Goal: Information Seeking & Learning: Understand process/instructions

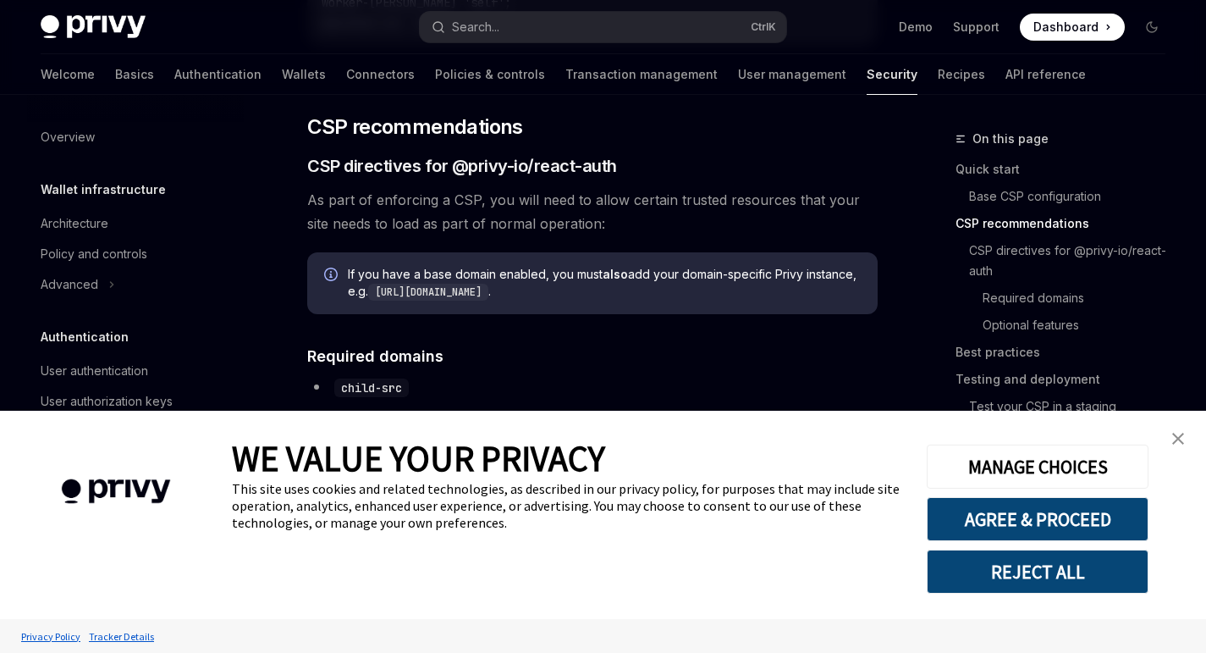
scroll to position [971, 0]
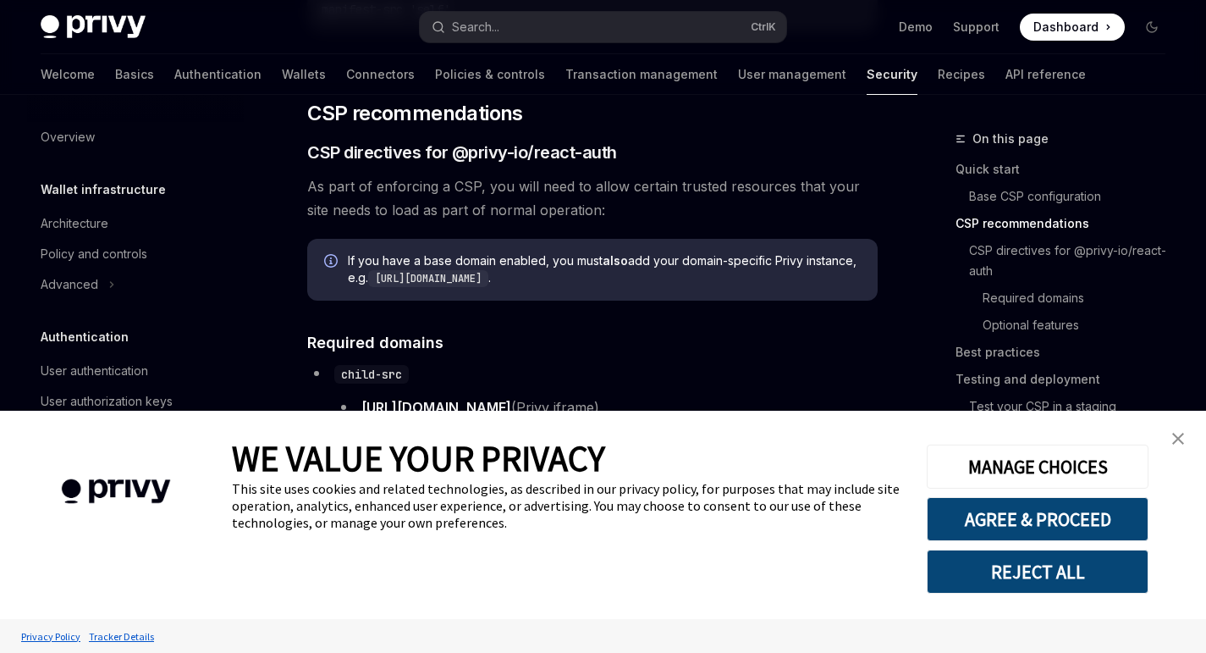
click at [1181, 437] on img "close banner" at bounding box center [1179, 439] width 12 height 12
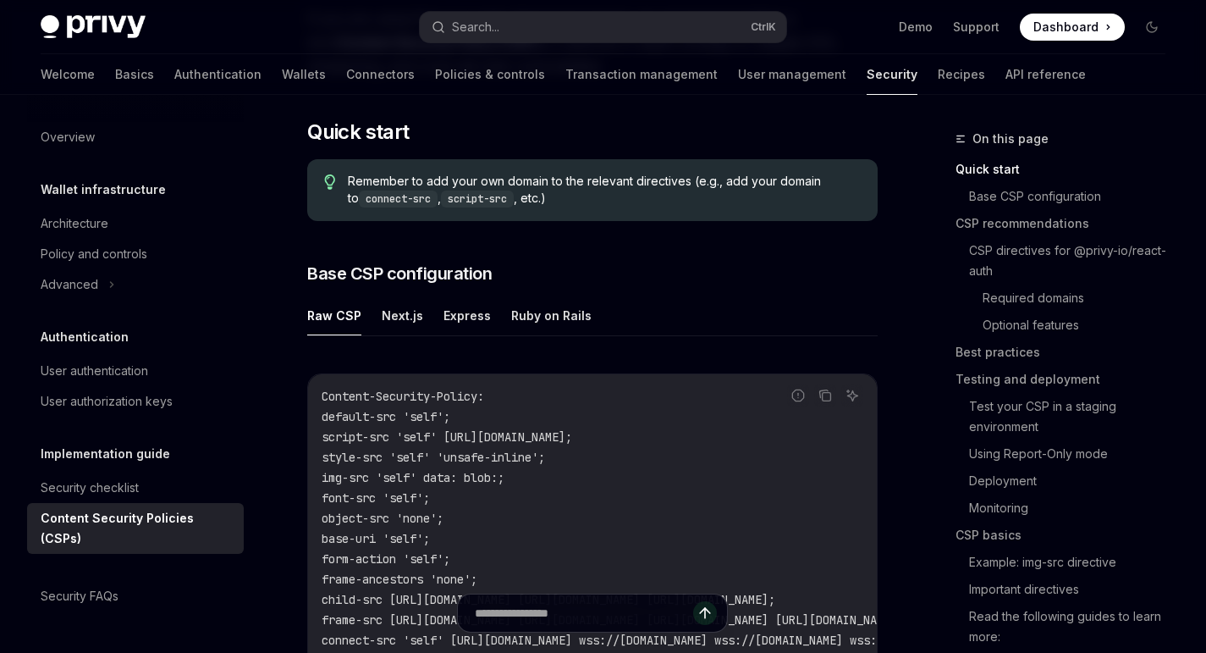
scroll to position [375, 0]
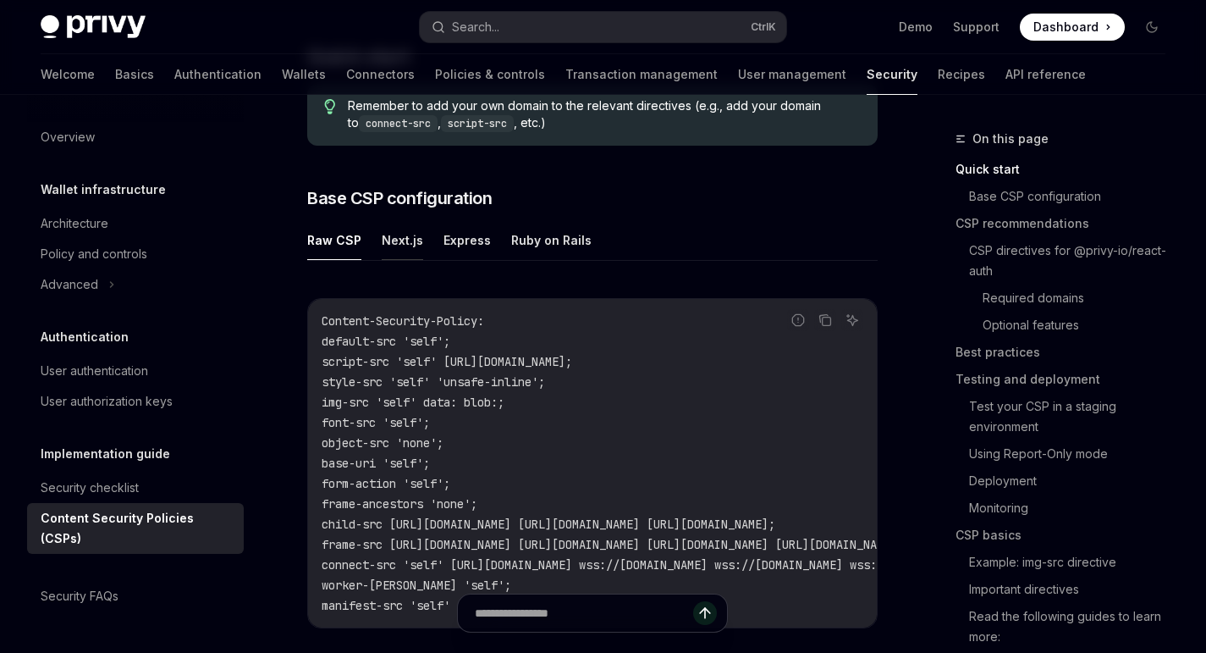
click at [382, 229] on button "Next.js" at bounding box center [402, 240] width 41 height 40
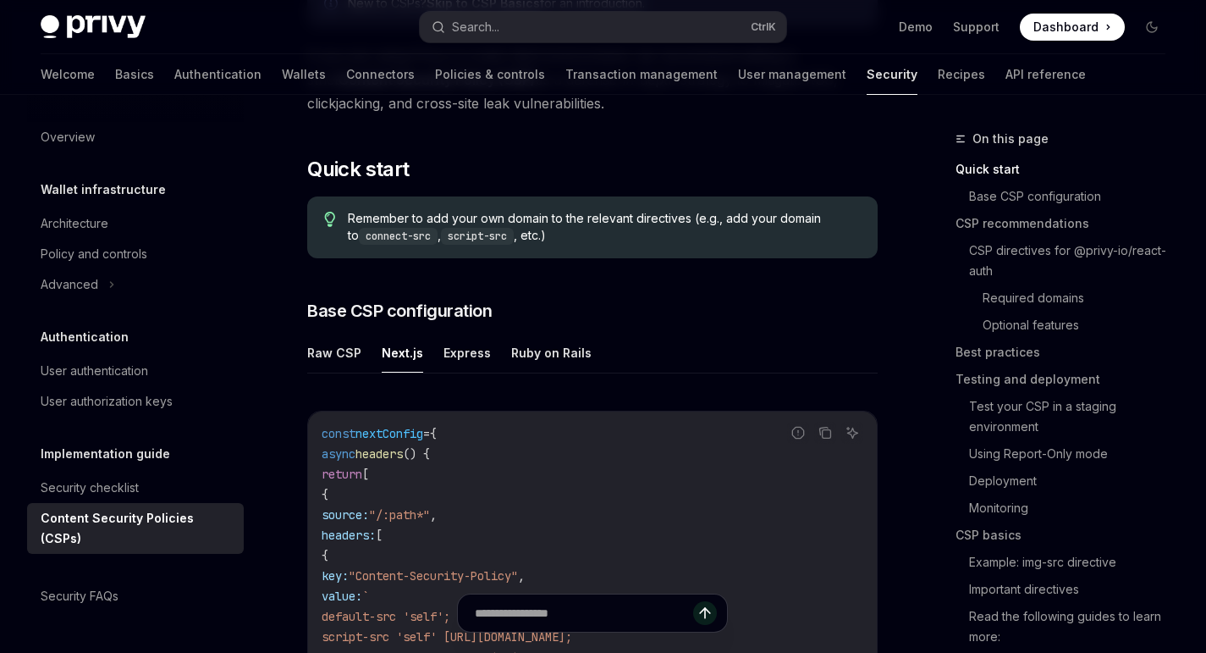
scroll to position [259, 0]
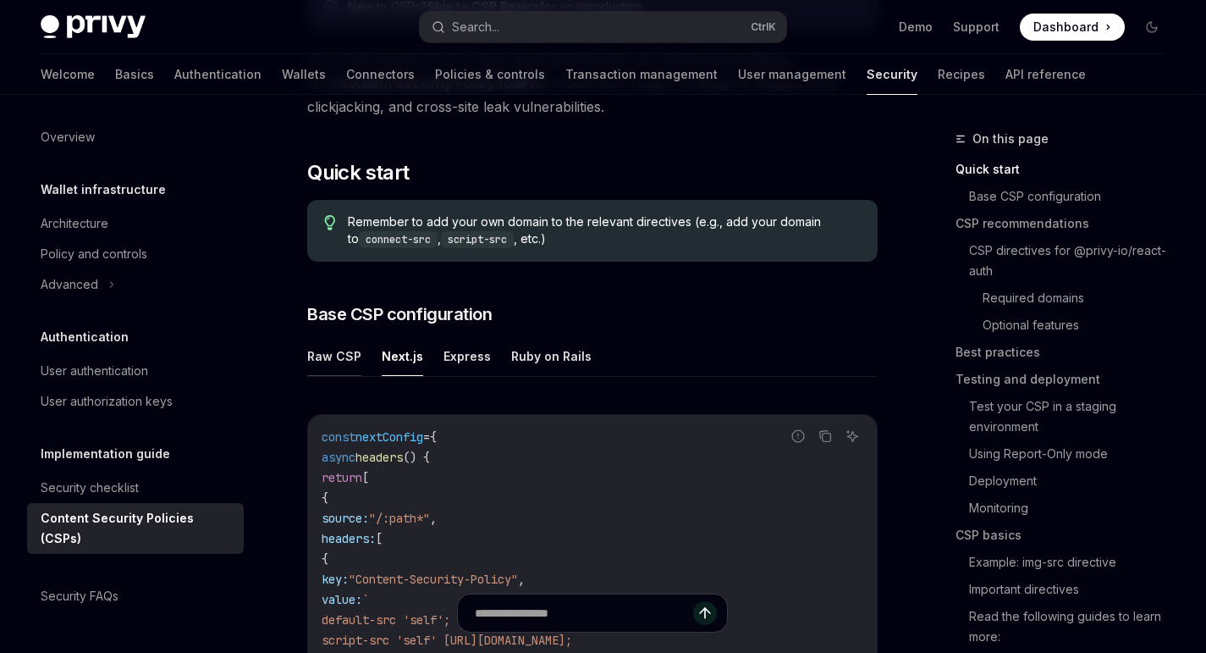
click at [358, 363] on button "Raw CSP" at bounding box center [334, 356] width 54 height 40
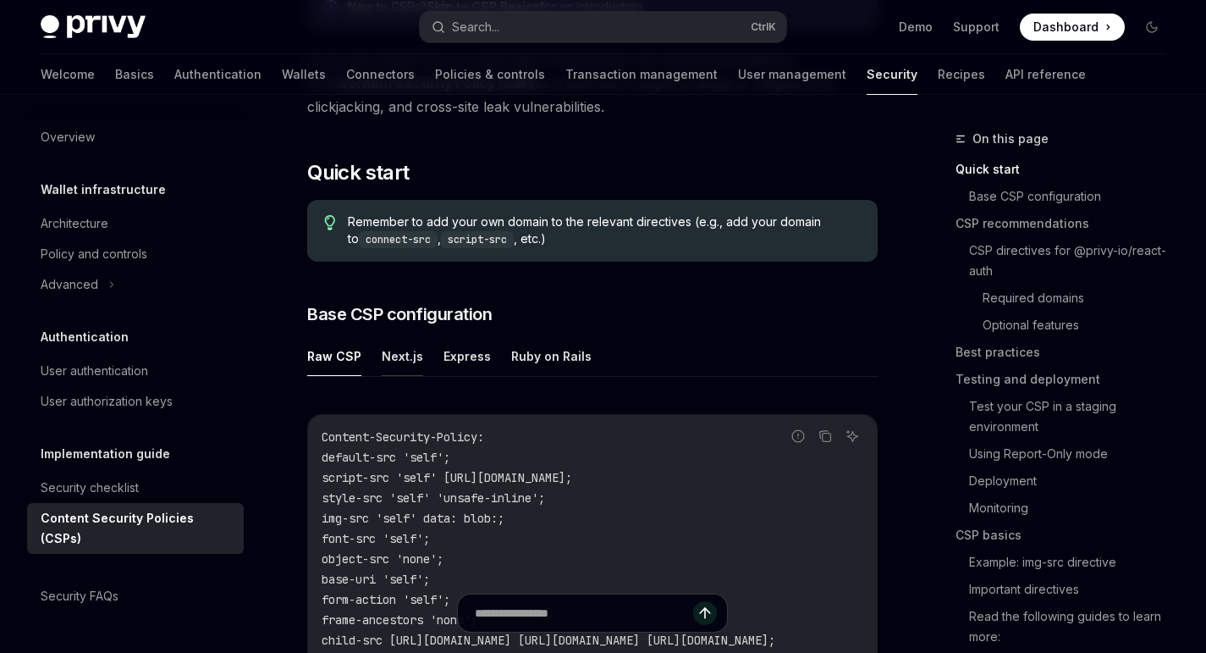
click at [382, 359] on button "Next.js" at bounding box center [402, 356] width 41 height 40
type textarea "*"
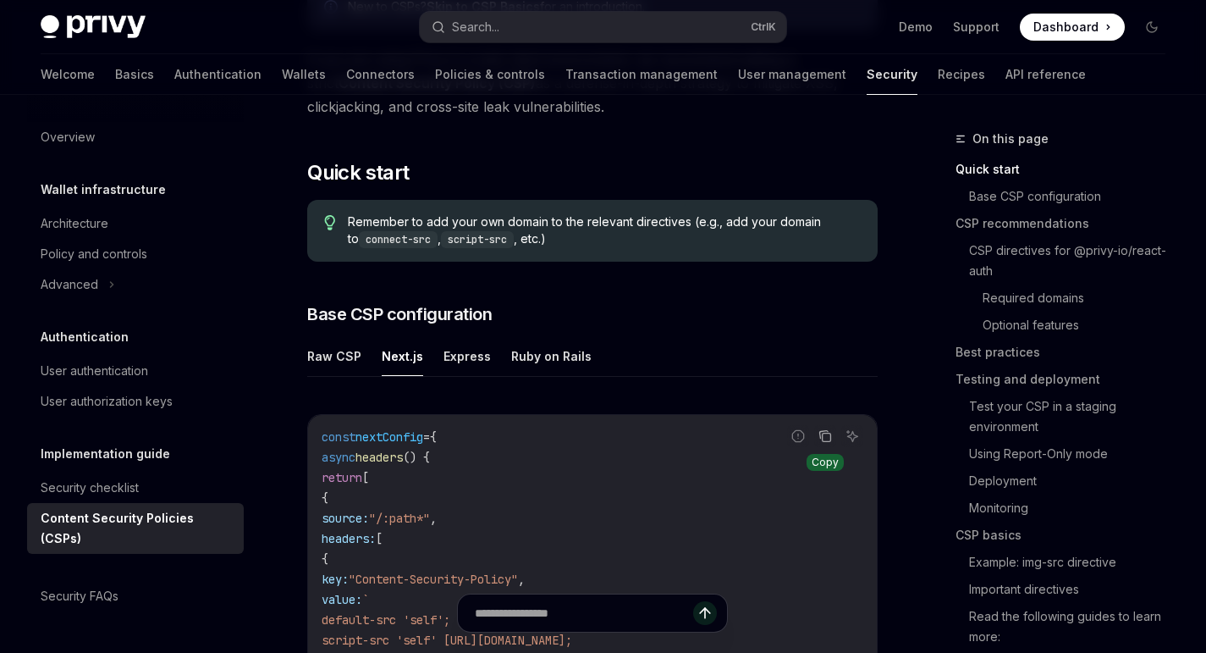
click at [815, 435] on button "Copy the contents from the code block" at bounding box center [825, 436] width 22 height 22
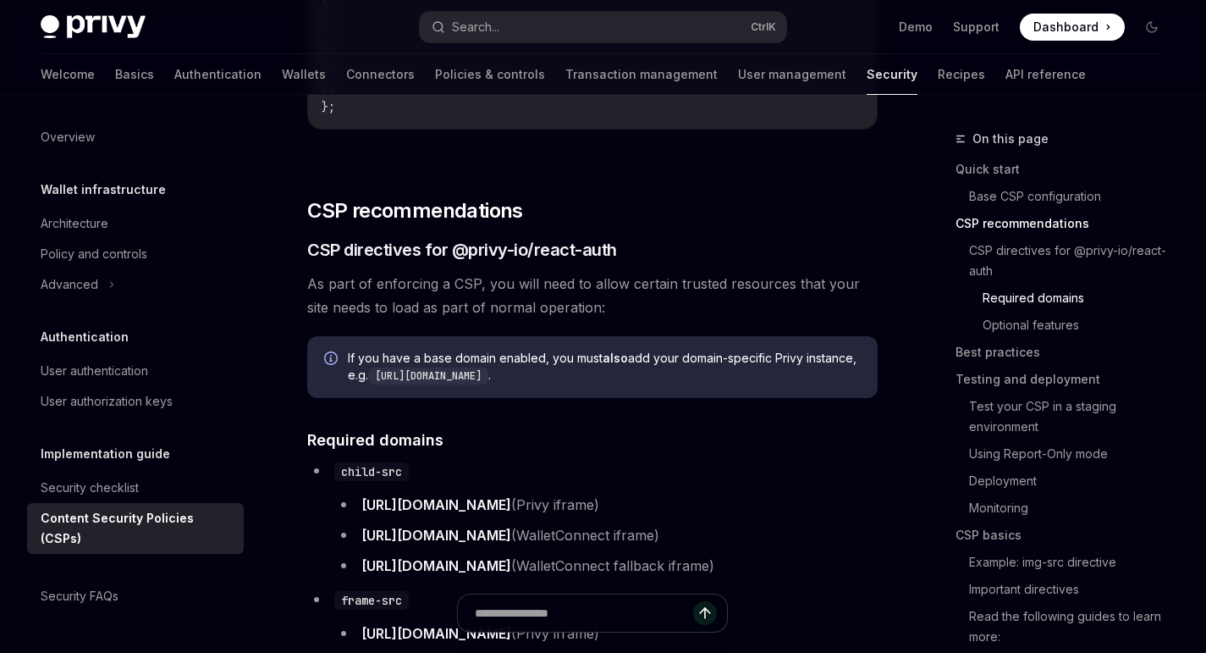
scroll to position [1185, 0]
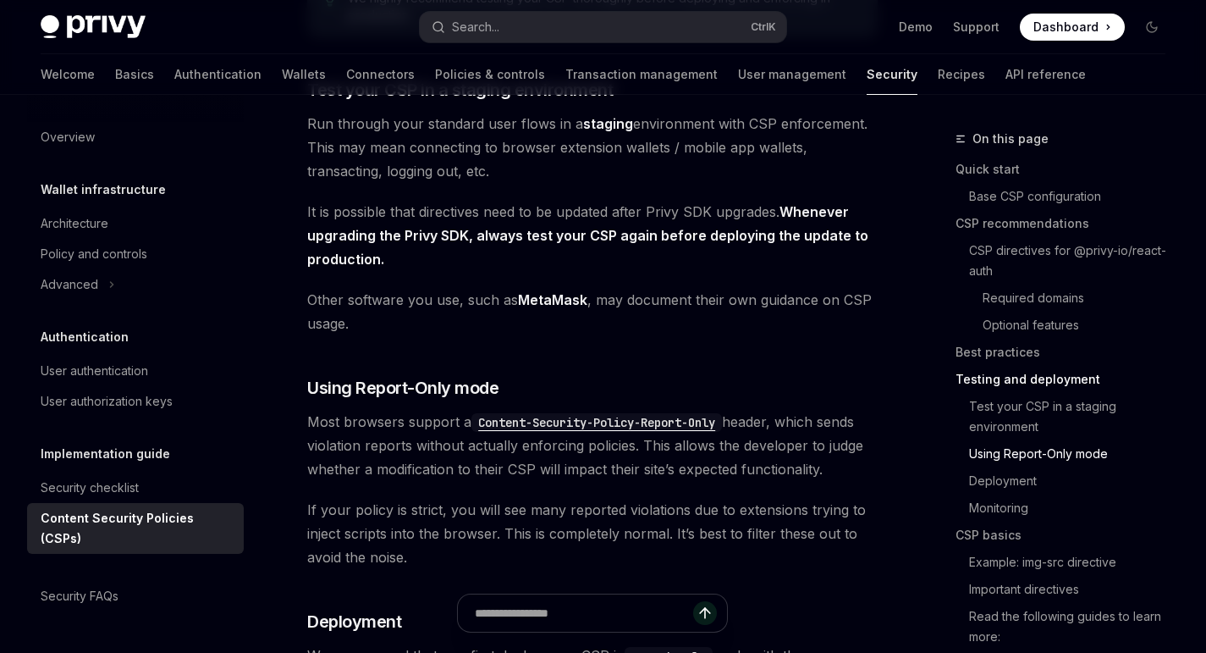
scroll to position [3102, 0]
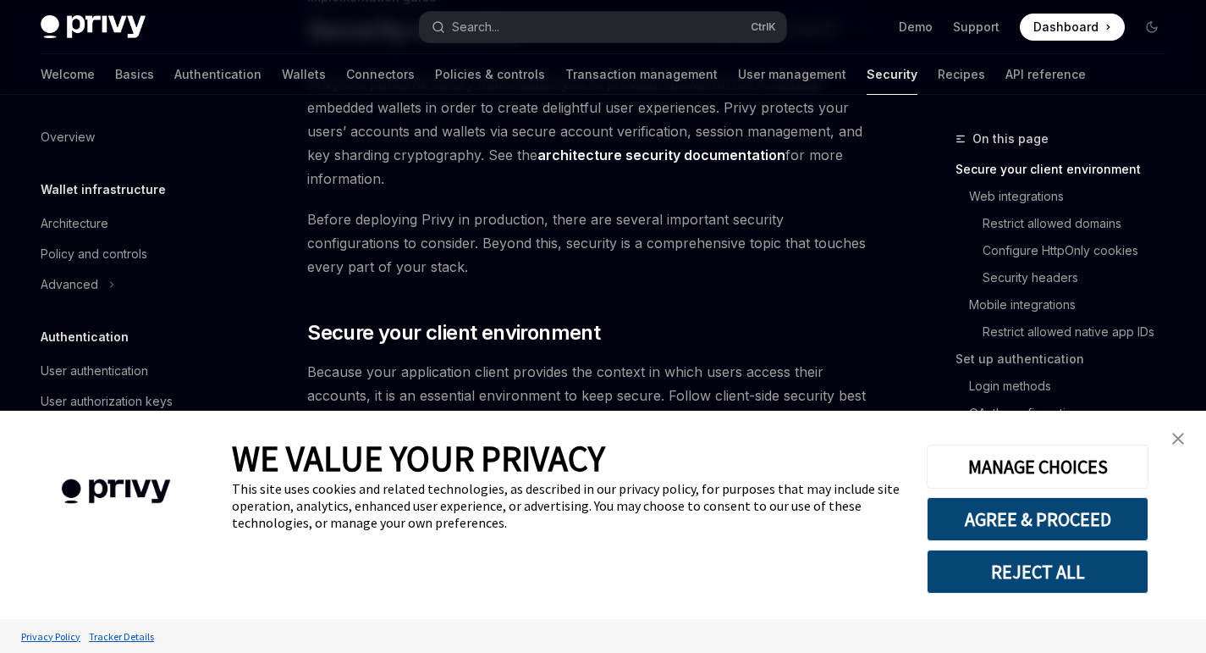
scroll to position [155, 0]
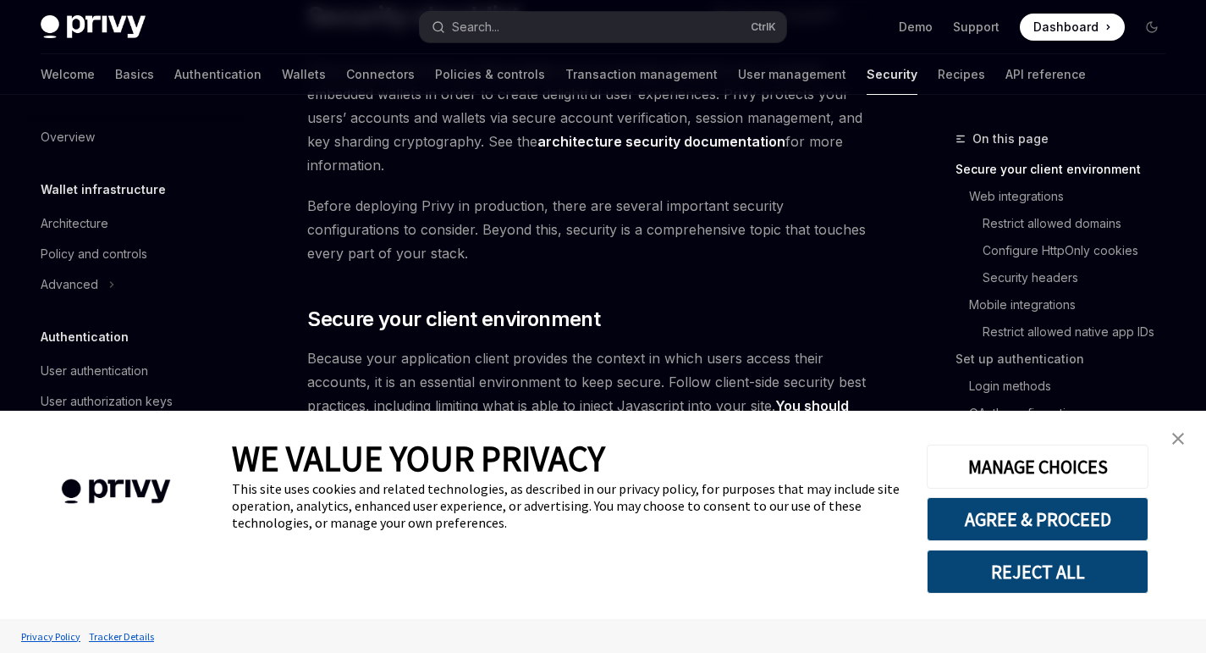
click at [1183, 439] on img "close banner" at bounding box center [1179, 439] width 12 height 12
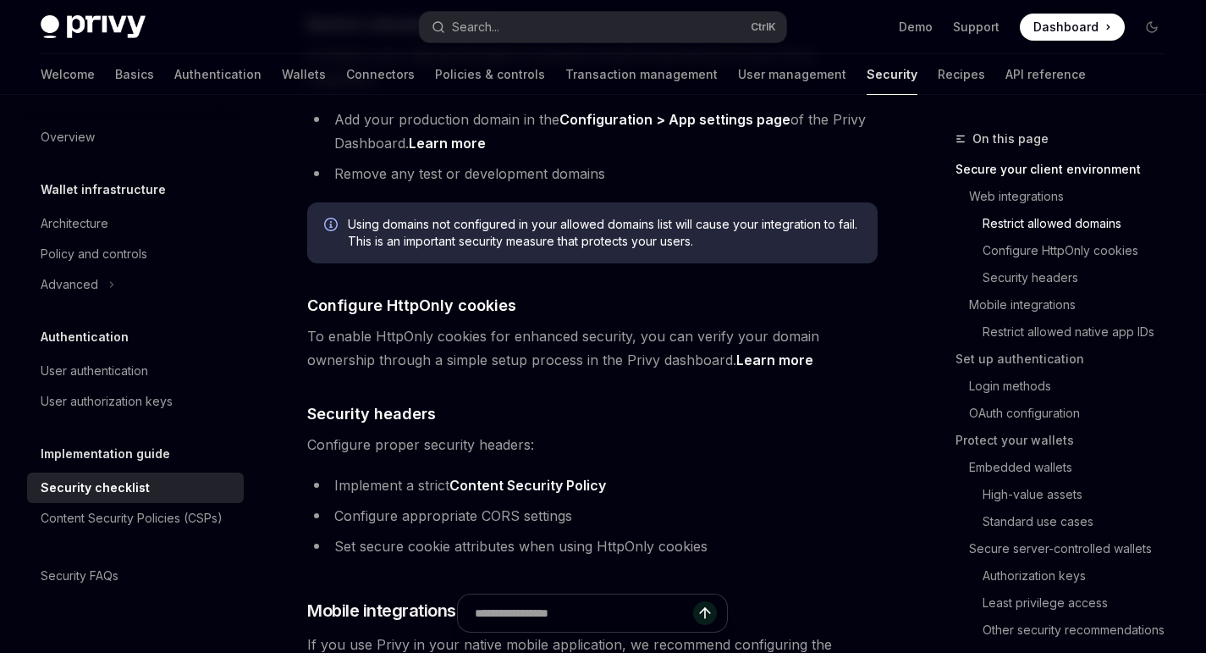
scroll to position [599, 0]
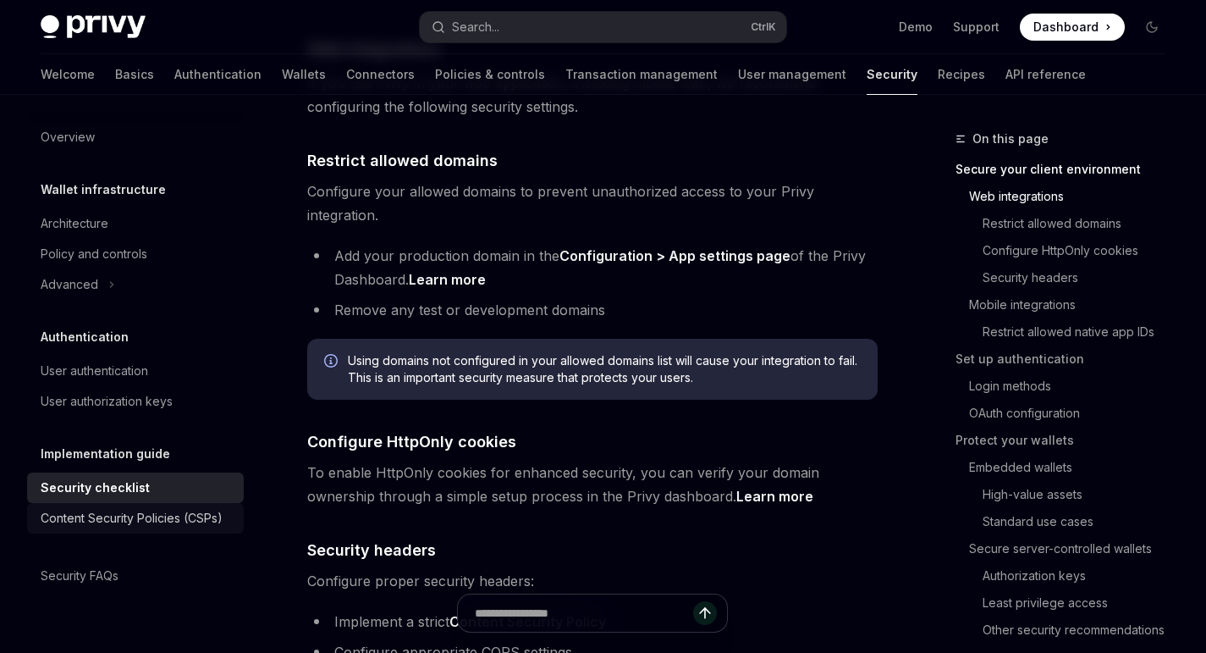
click at [179, 516] on div "Content Security Policies (CSPs)" at bounding box center [132, 518] width 182 height 20
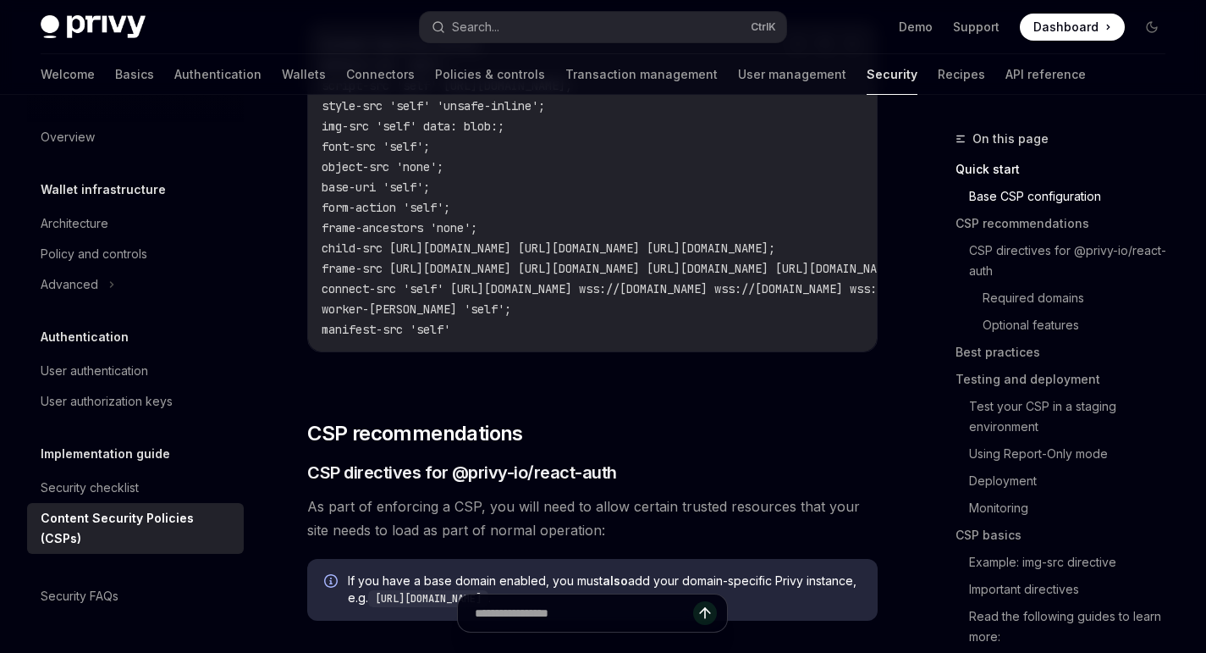
scroll to position [444, 0]
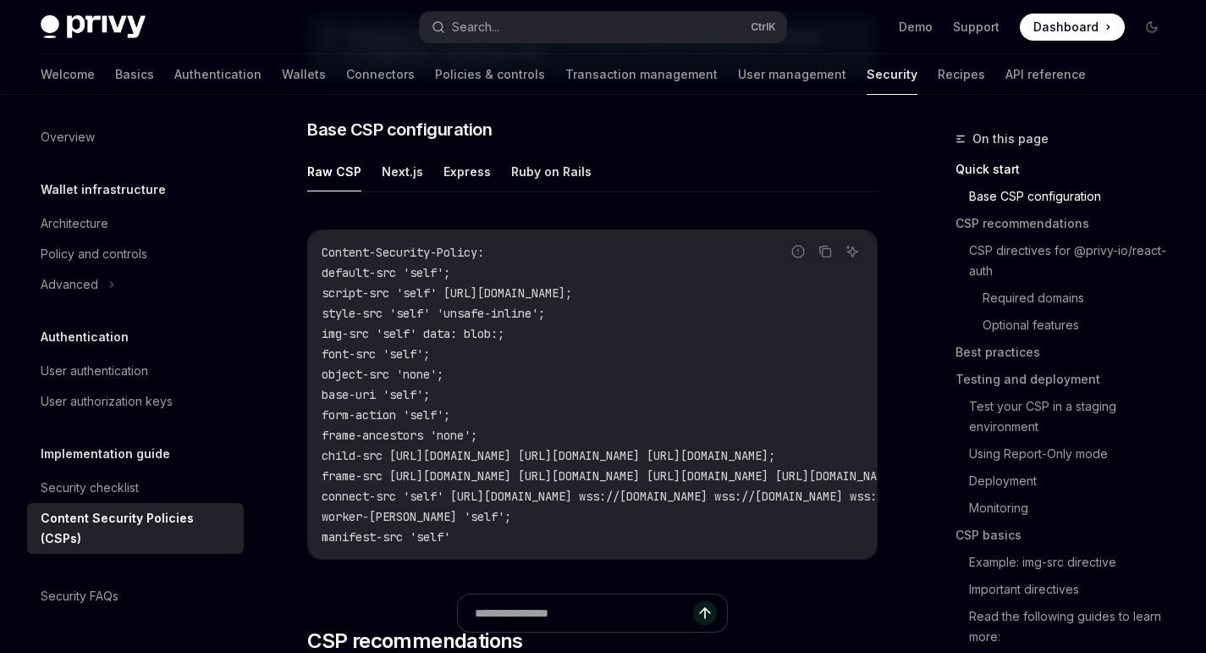
click at [365, 173] on ul "Raw CSP Next.js Express Ruby on Rails" at bounding box center [592, 172] width 571 height 41
click at [388, 169] on button "Next.js" at bounding box center [402, 172] width 41 height 40
type textarea "*"
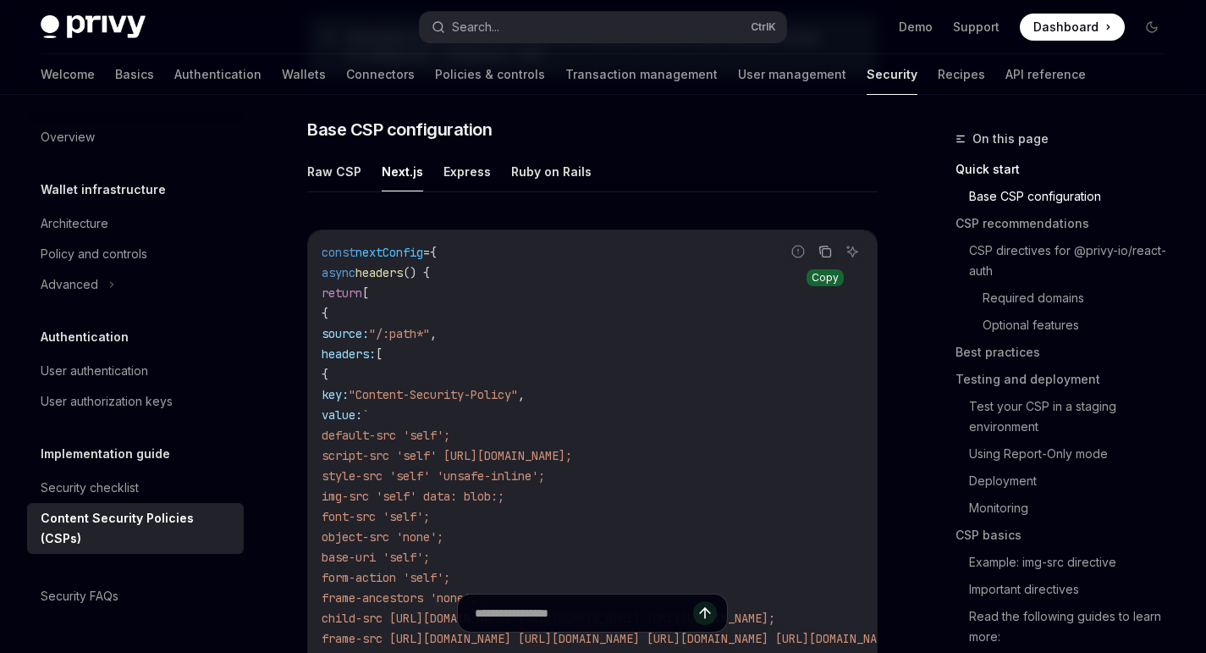
click at [820, 245] on icon "Copy the contents from the code block" at bounding box center [826, 252] width 14 height 14
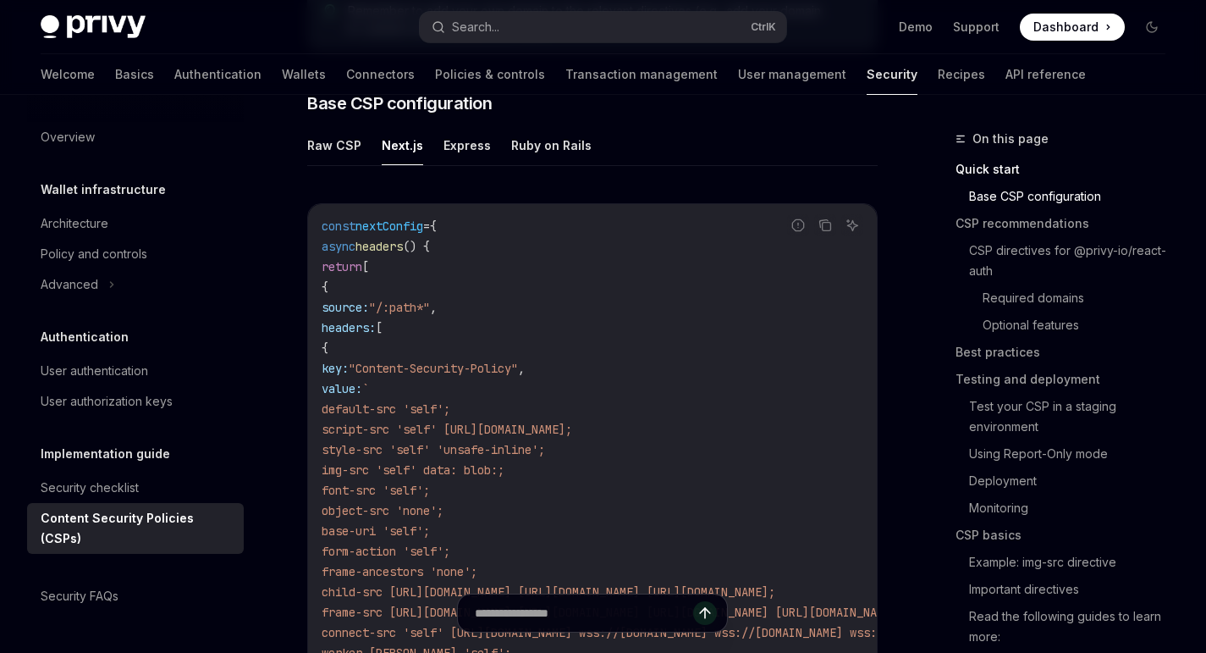
scroll to position [492, 0]
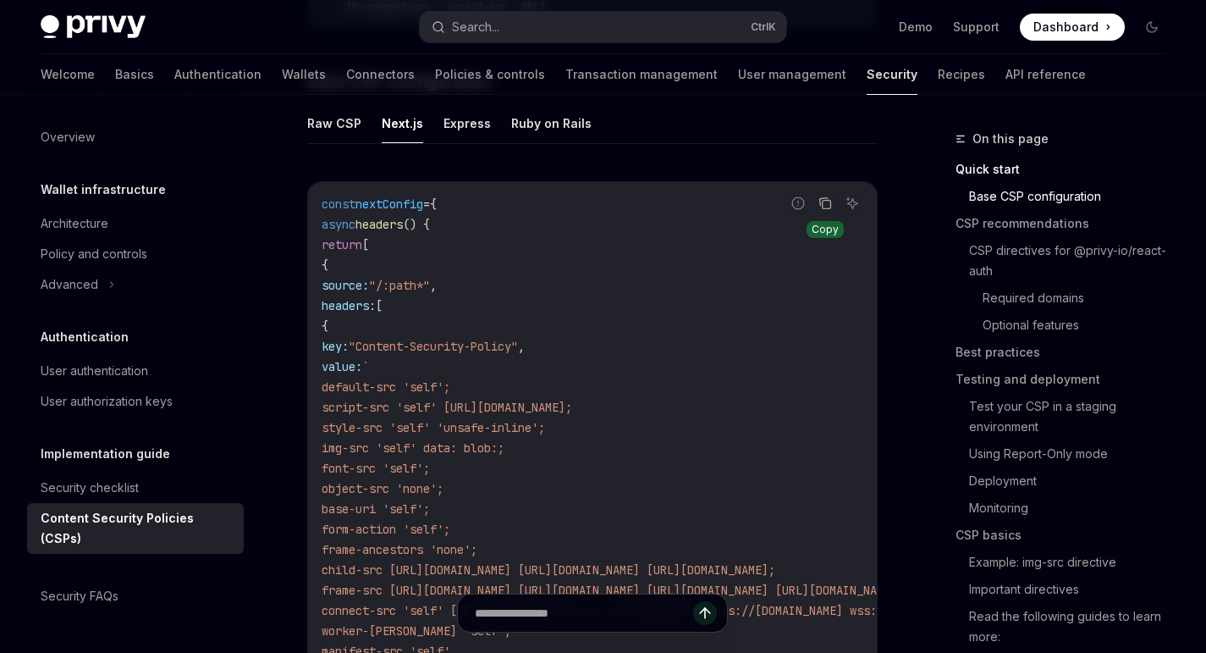
click at [824, 201] on icon "Copy the contents from the code block" at bounding box center [827, 205] width 8 height 8
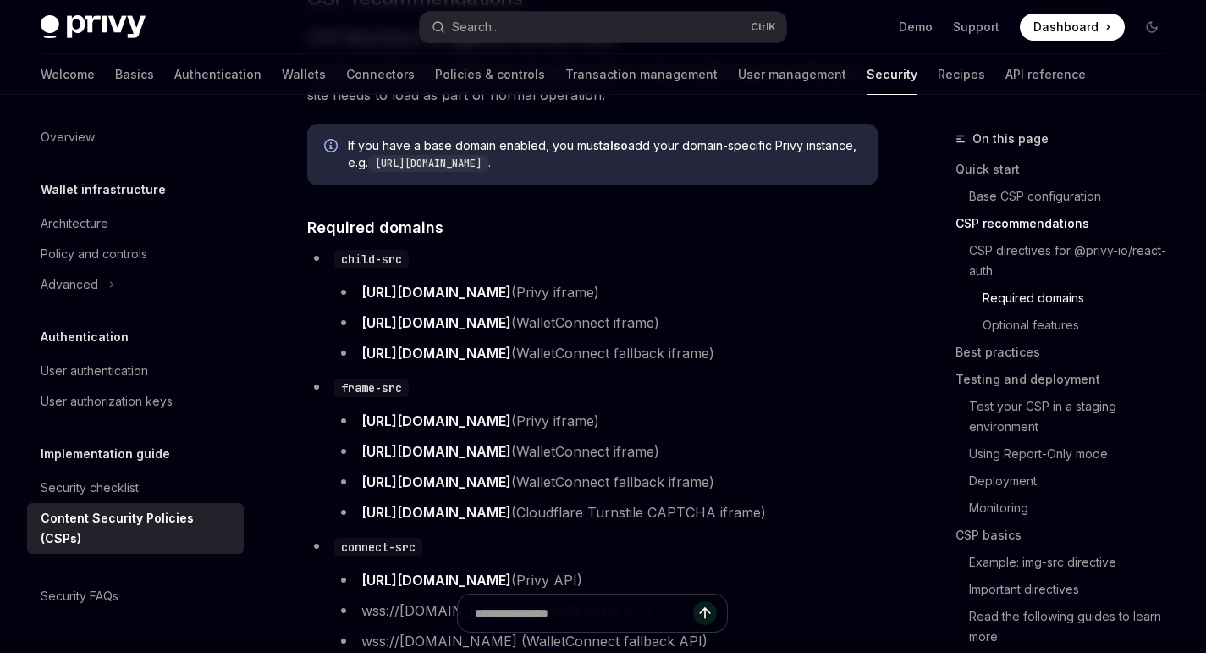
scroll to position [1115, 0]
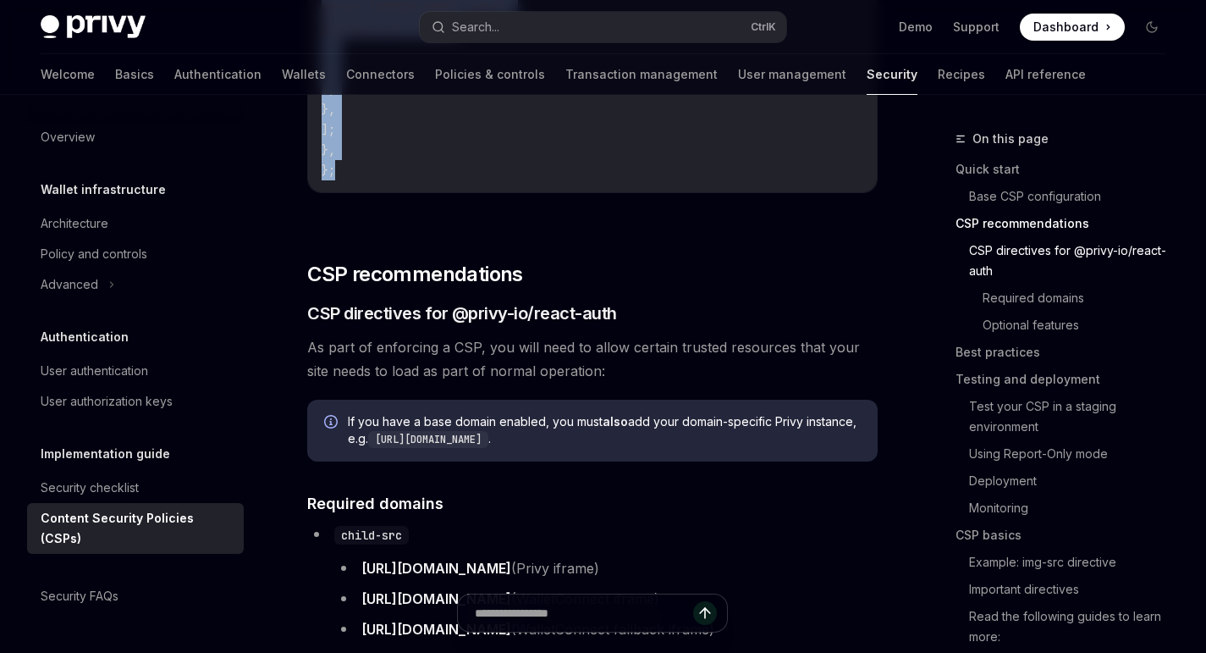
drag, startPoint x: 334, startPoint y: 217, endPoint x: 374, endPoint y: 146, distance: 80.8
copy code "async headers () { return [ { source: "/:path*" , headers: [ { key: "Content-Se…"
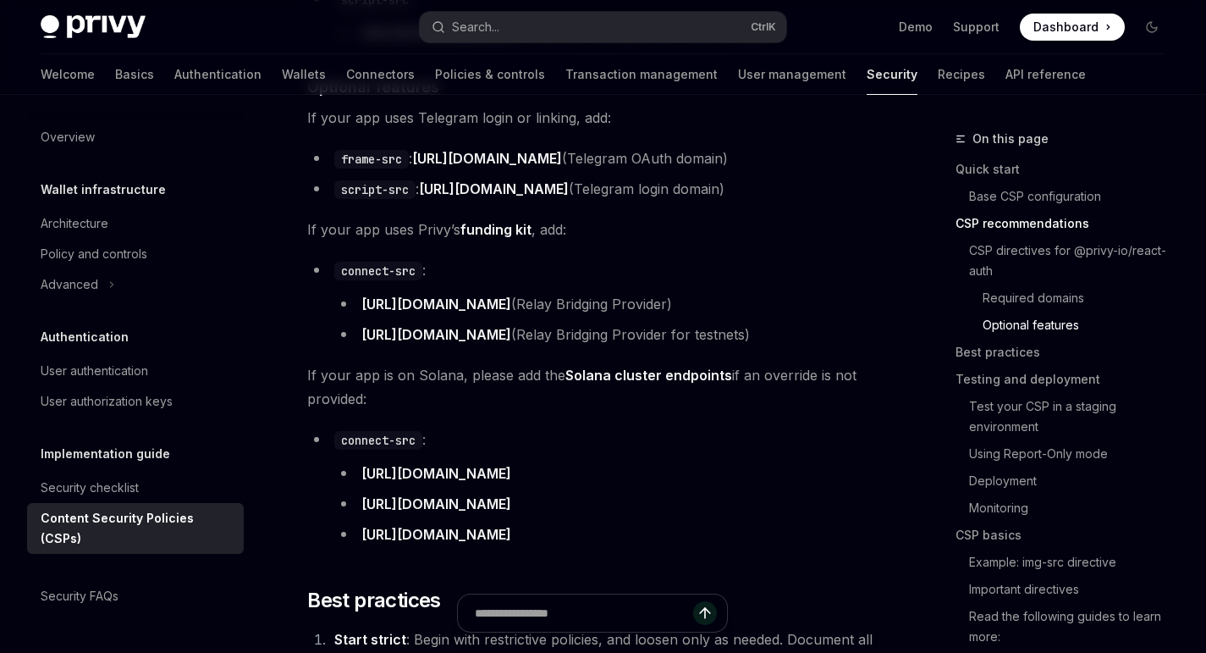
scroll to position [2185, 0]
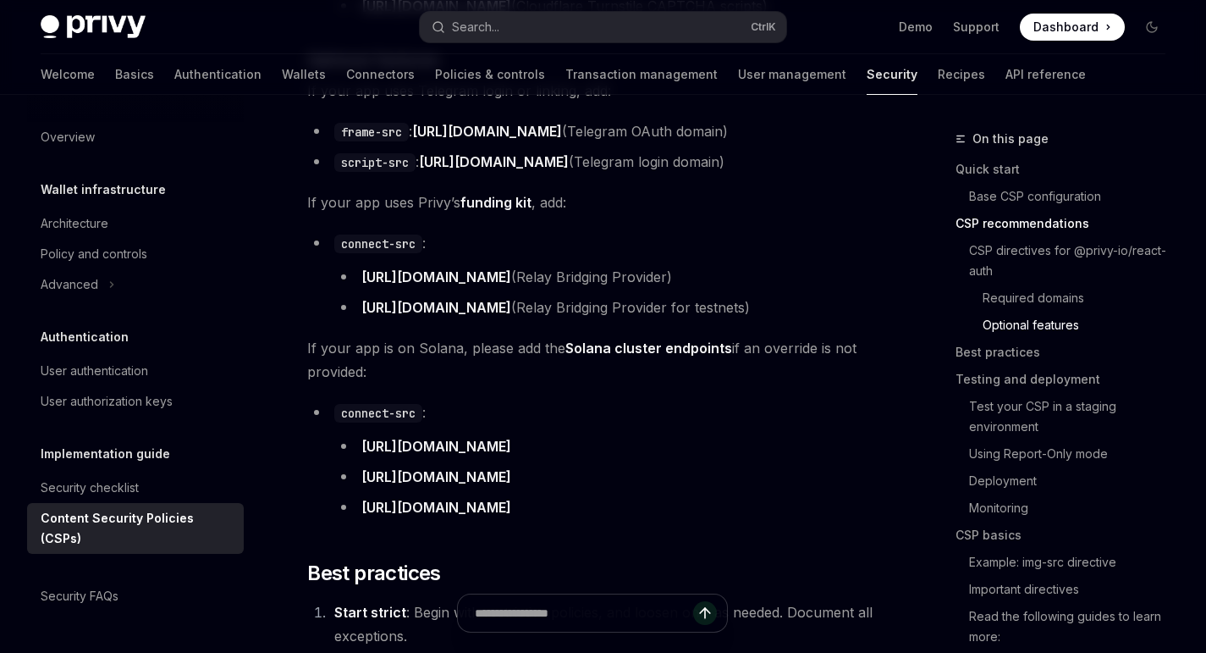
drag, startPoint x: 602, startPoint y: 459, endPoint x: 356, endPoint y: 462, distance: 246.4
click at [356, 458] on li "[URL][DOMAIN_NAME]" at bounding box center [606, 446] width 544 height 24
copy link "[URL][DOMAIN_NAME]"
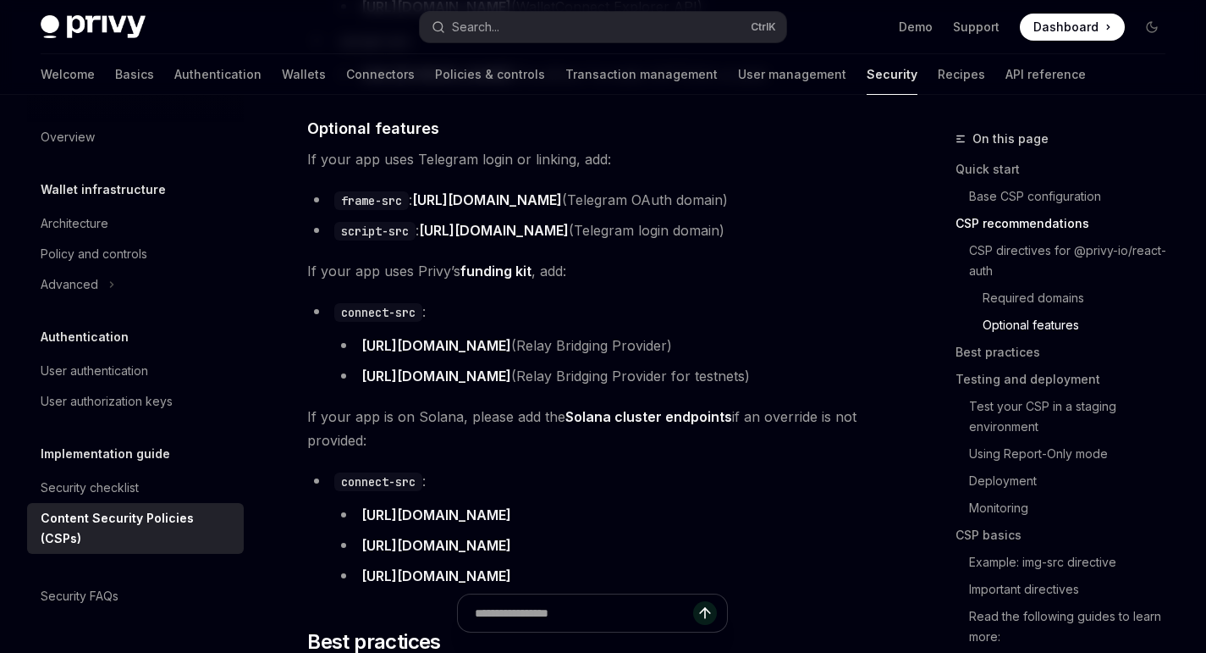
click at [642, 329] on li "connect-src : https://api.relay.link (Relay Bridging Provider) https://api.test…" at bounding box center [592, 344] width 571 height 88
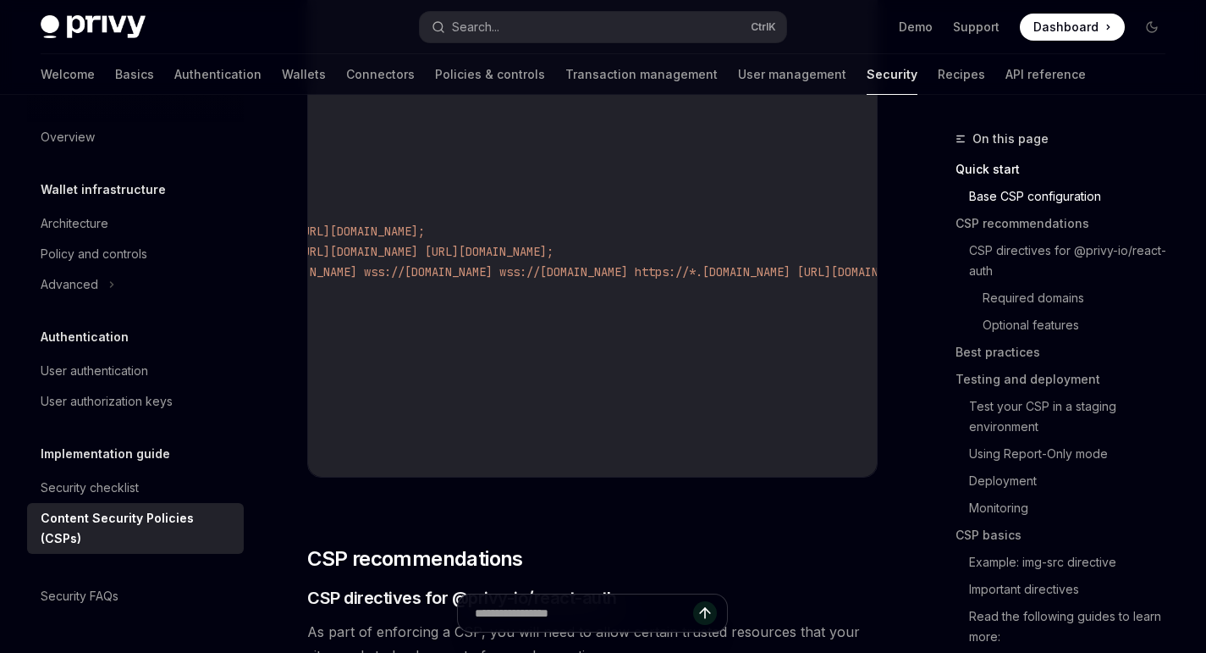
scroll to position [0, 0]
